Goal: Navigation & Orientation: Find specific page/section

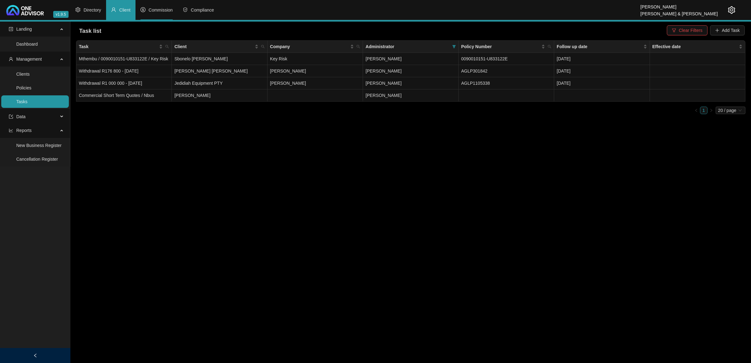
click at [159, 8] on span "Commission" at bounding box center [161, 10] width 24 height 5
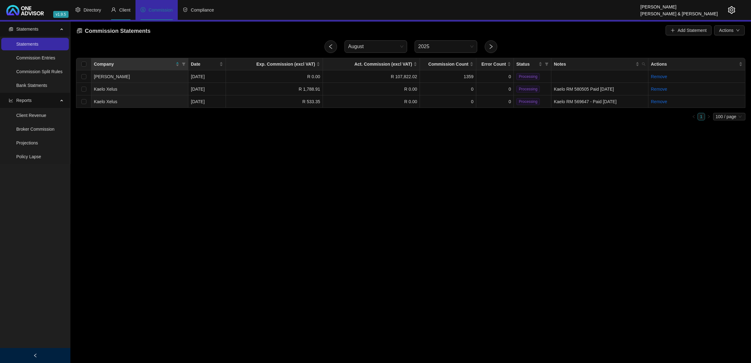
click at [125, 13] on span "Client" at bounding box center [124, 10] width 11 height 5
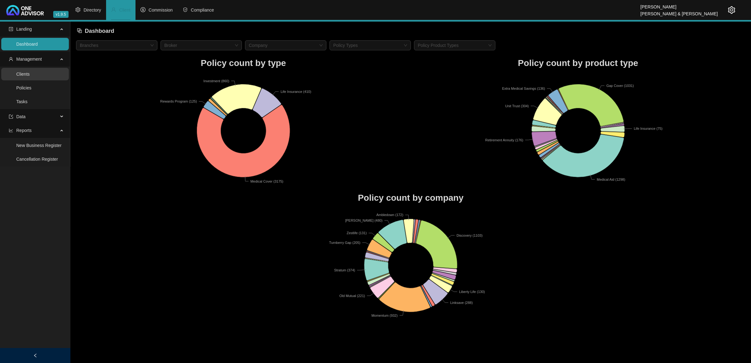
click at [30, 72] on link "Clients" at bounding box center [22, 74] width 13 height 5
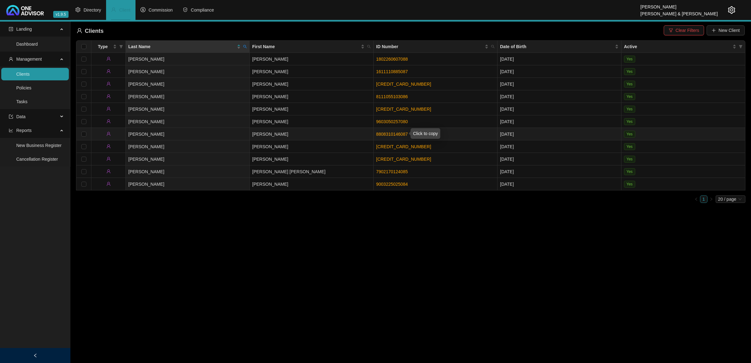
click at [391, 135] on link "8808310146087" at bounding box center [392, 134] width 32 height 5
